Goal: Obtain resource: Download file/media

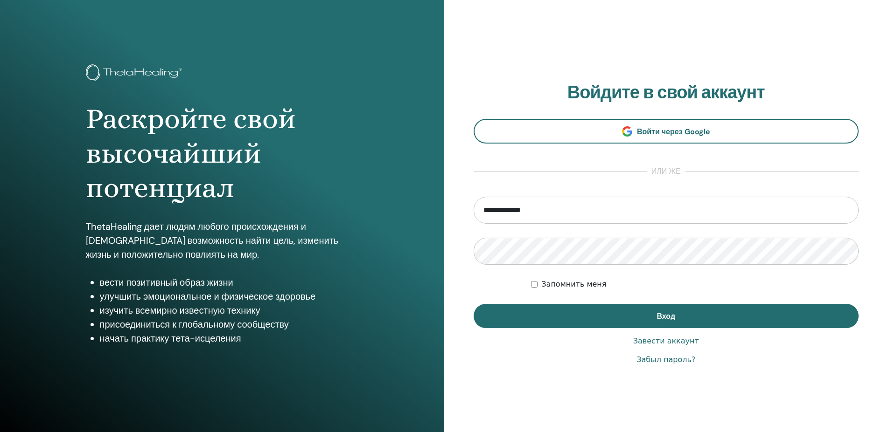
type input "**********"
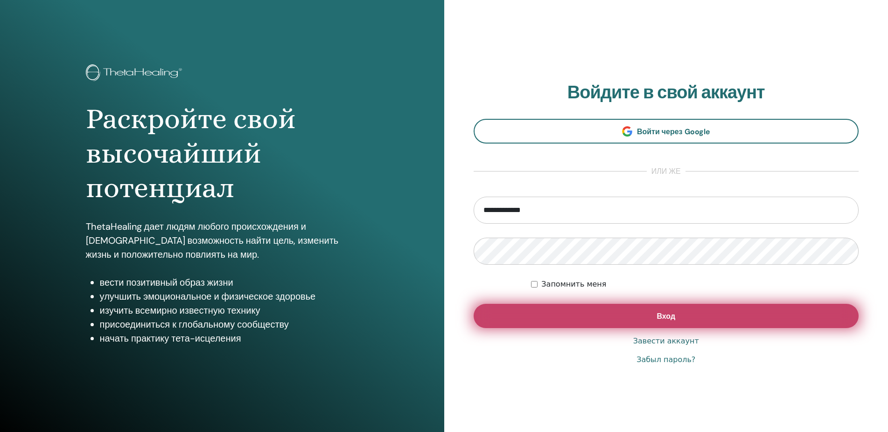
click at [674, 317] on span "Вход" at bounding box center [665, 317] width 19 height 10
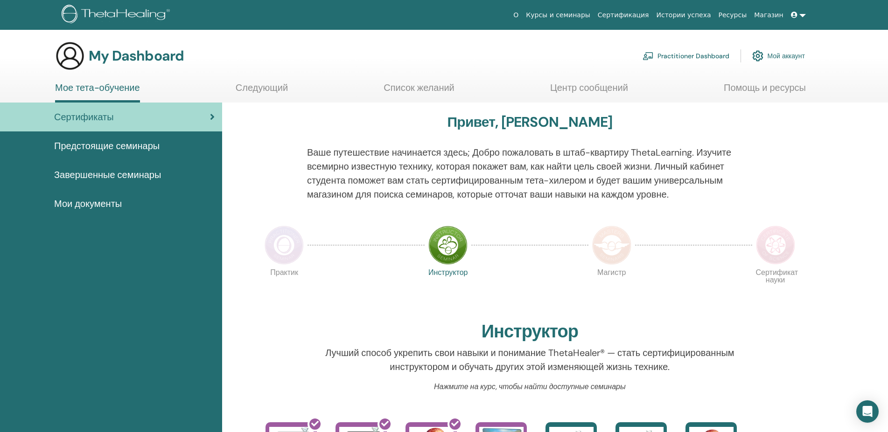
click at [124, 207] on div "Мои документы" at bounding box center [110, 204] width 207 height 14
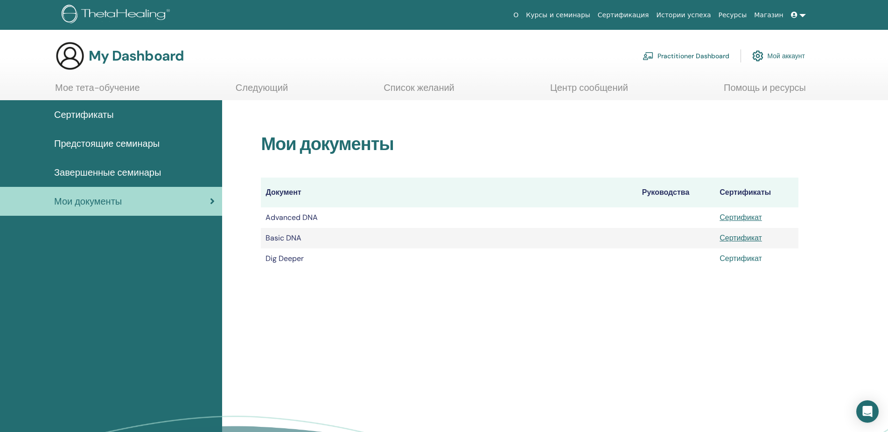
click at [730, 257] on link "Сертификат" at bounding box center [740, 259] width 42 height 10
